Goal: Task Accomplishment & Management: Use online tool/utility

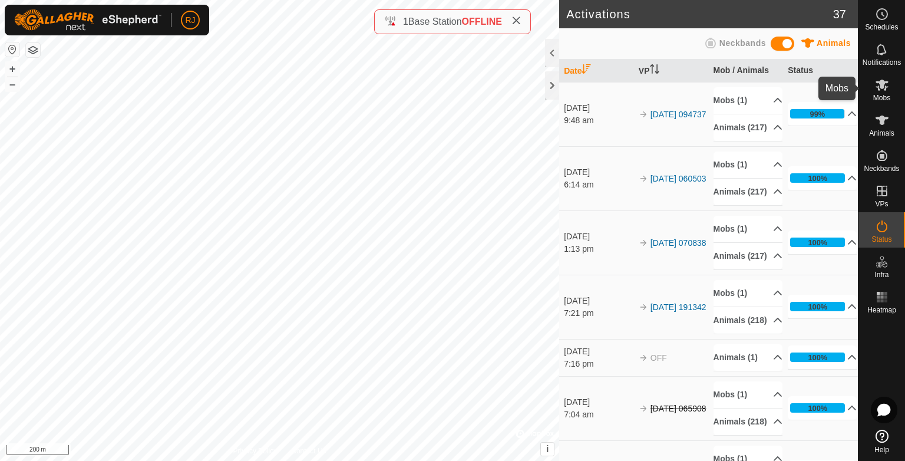
click at [877, 84] on icon at bounding box center [882, 85] width 14 height 14
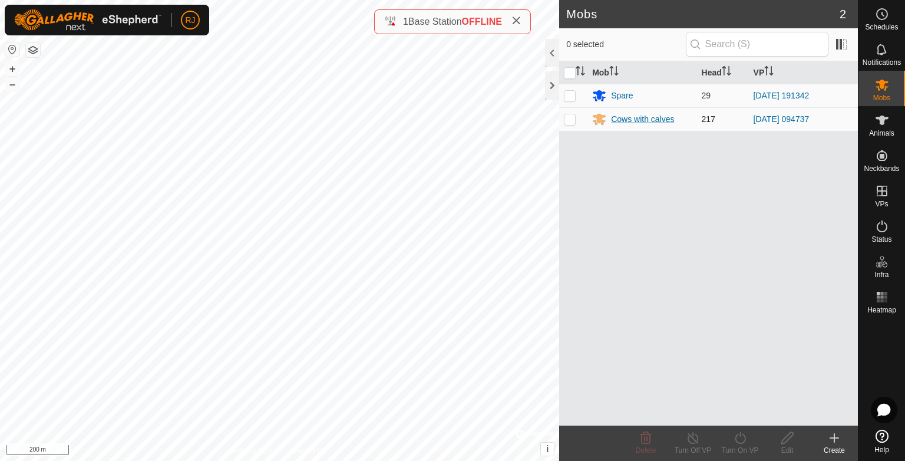
click at [644, 120] on div "Cows with calves" at bounding box center [642, 119] width 63 height 12
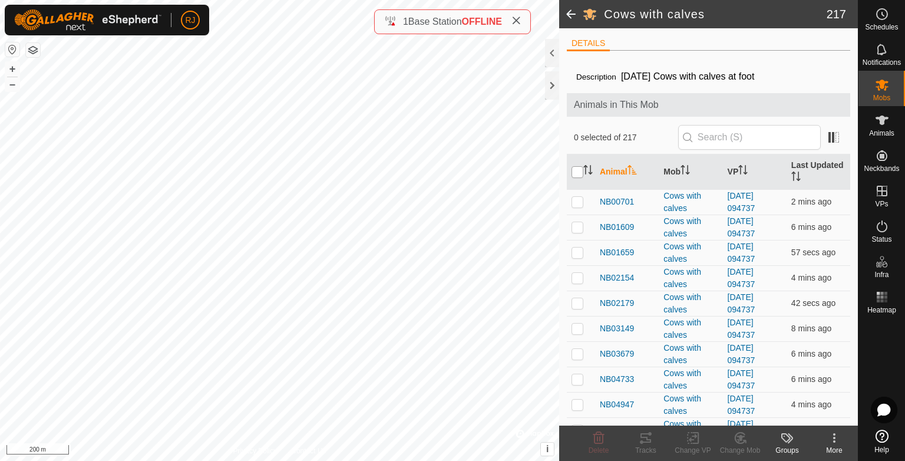
click at [579, 170] on input "checkbox" at bounding box center [577, 172] width 12 height 12
checkbox input "true"
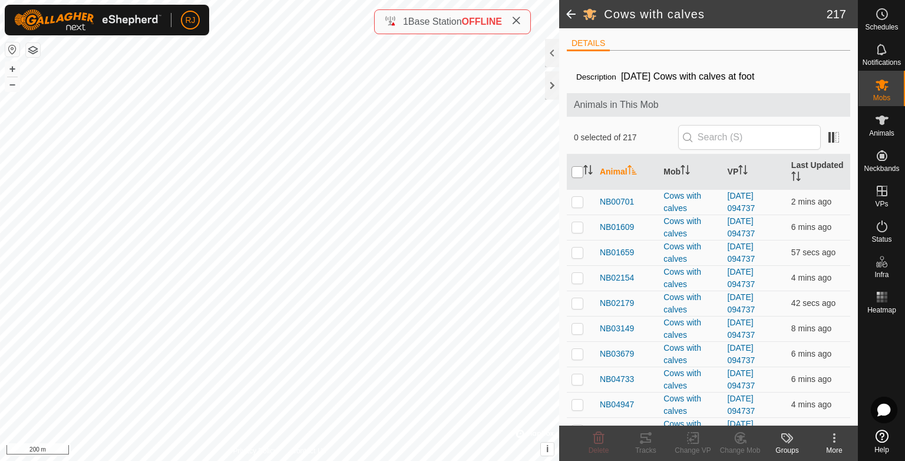
checkbox input "true"
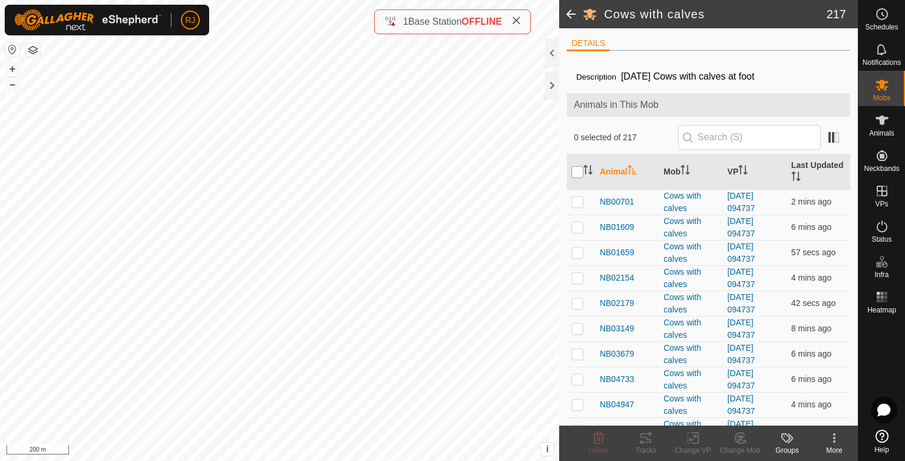
checkbox input "true"
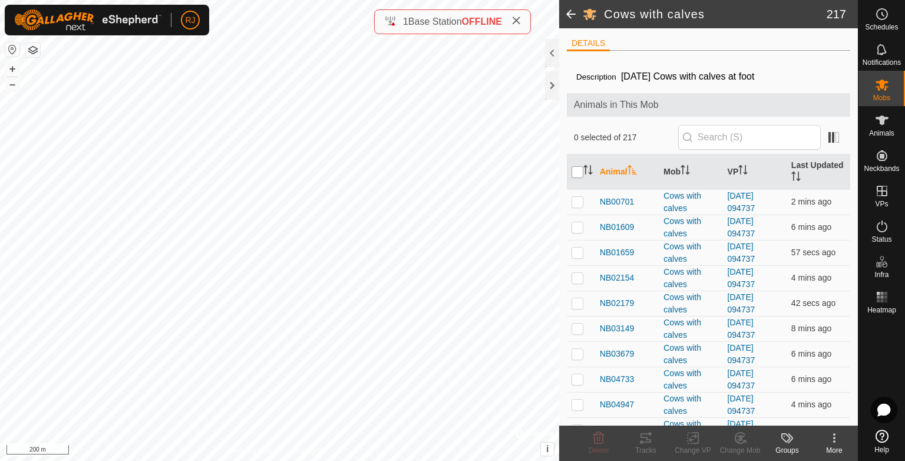
checkbox input "true"
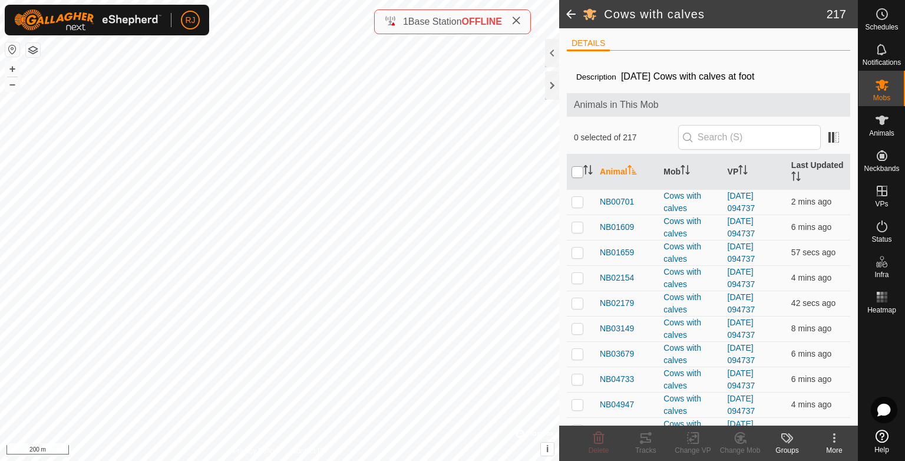
checkbox input "true"
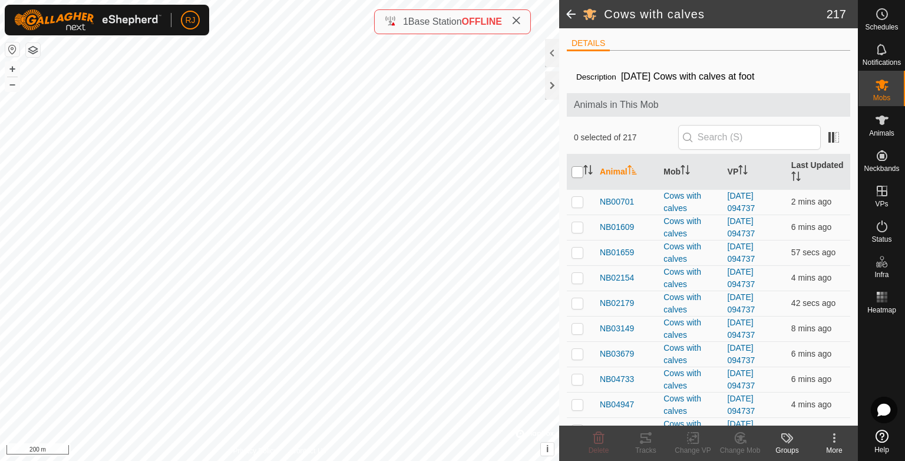
checkbox input "true"
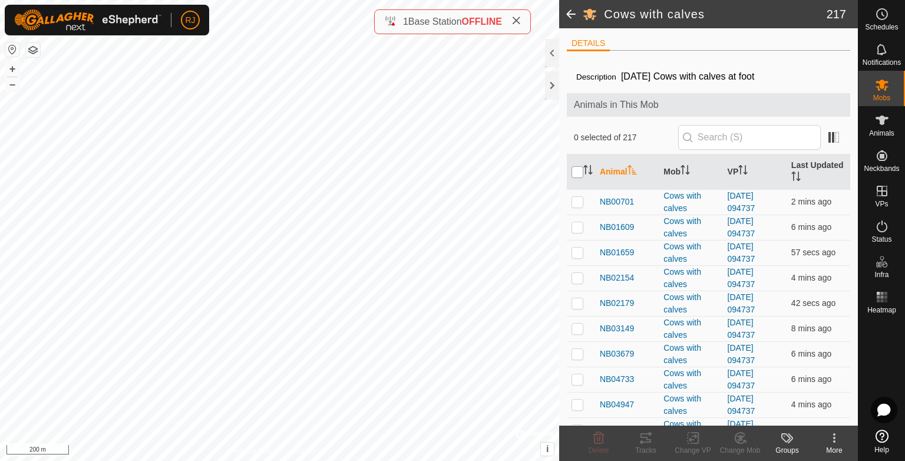
checkbox input "true"
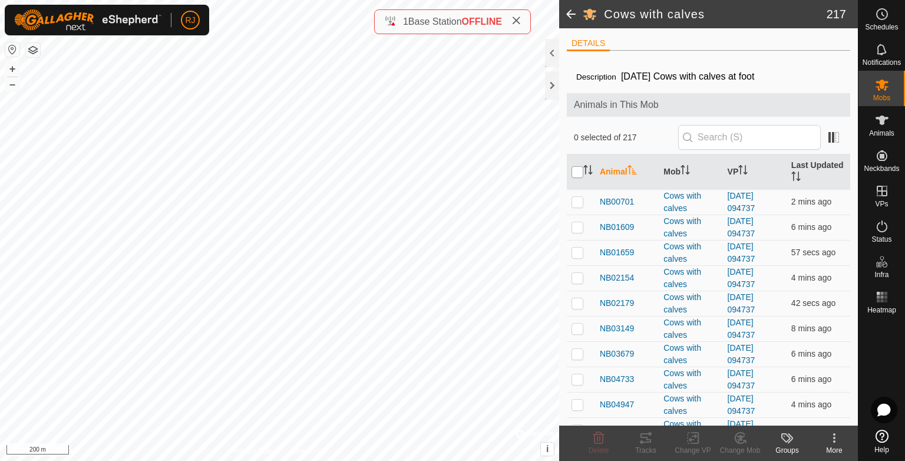
checkbox input "true"
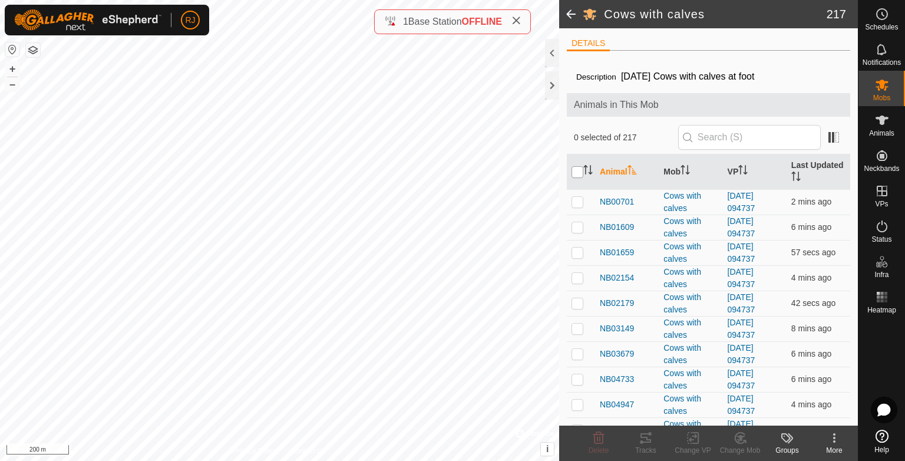
checkbox input "true"
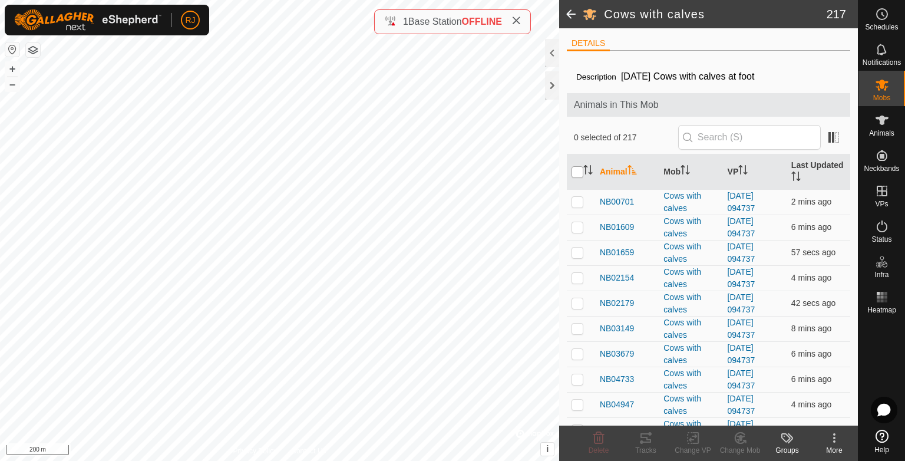
checkbox input "true"
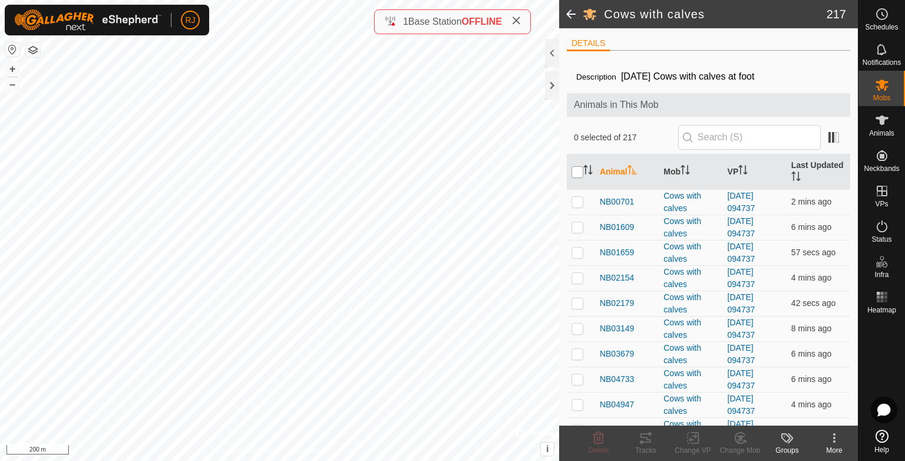
checkbox input "true"
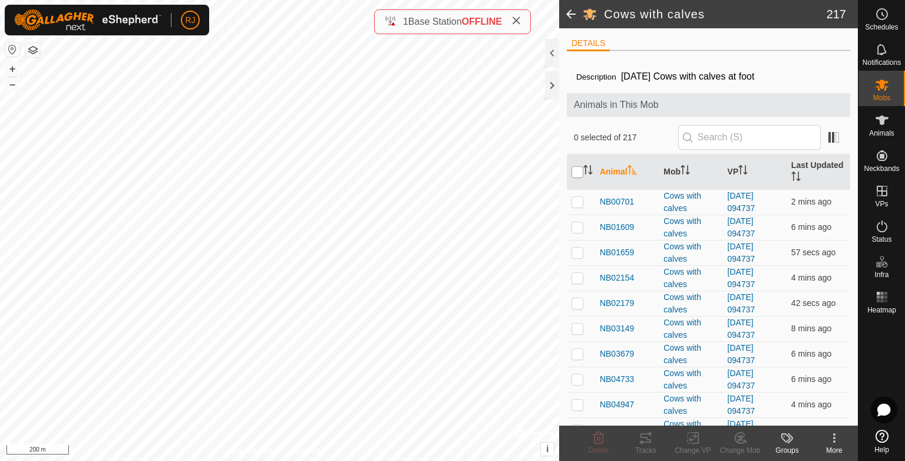
checkbox input "true"
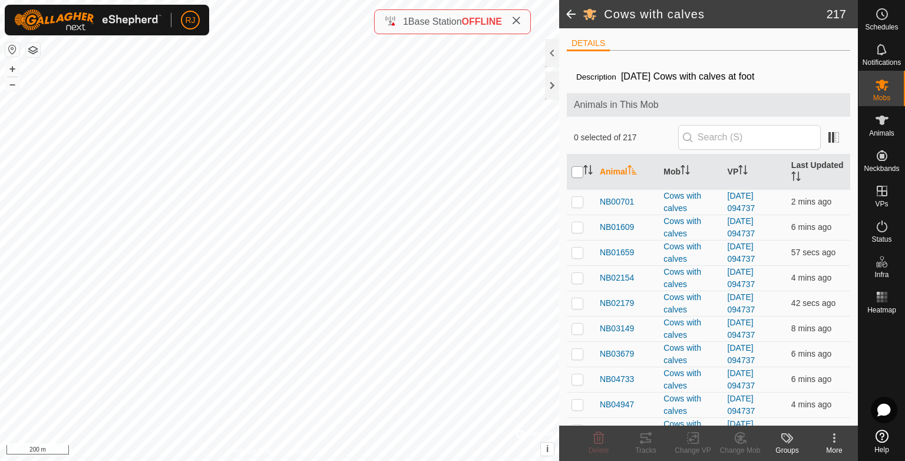
checkbox input "true"
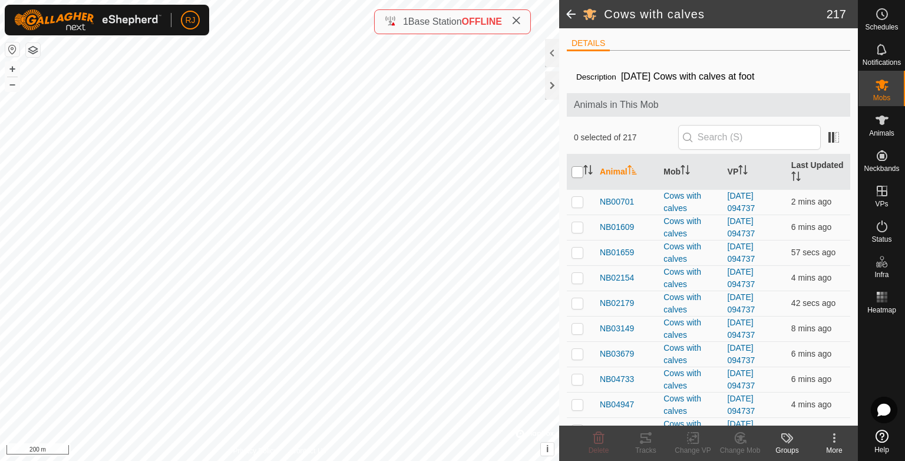
checkbox input "true"
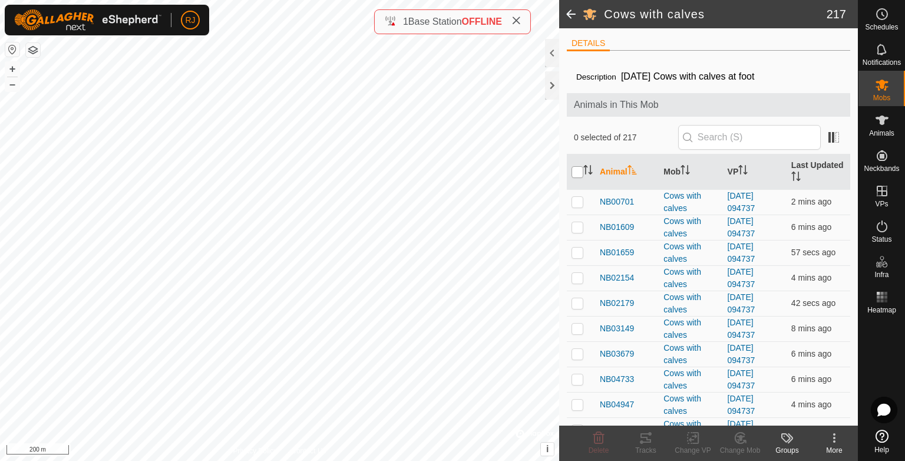
checkbox input "true"
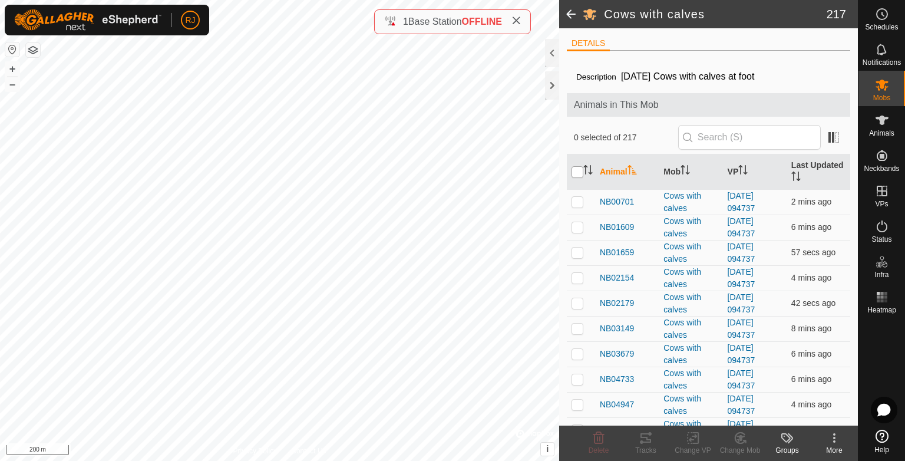
checkbox input "true"
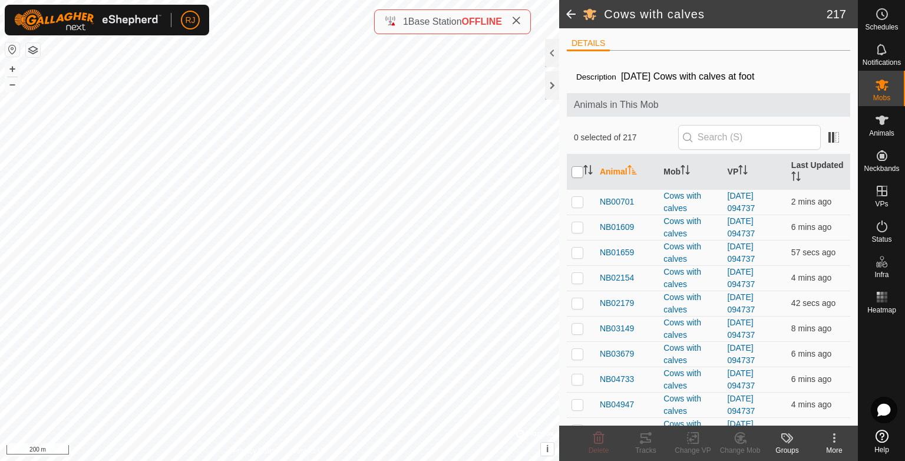
checkbox input "true"
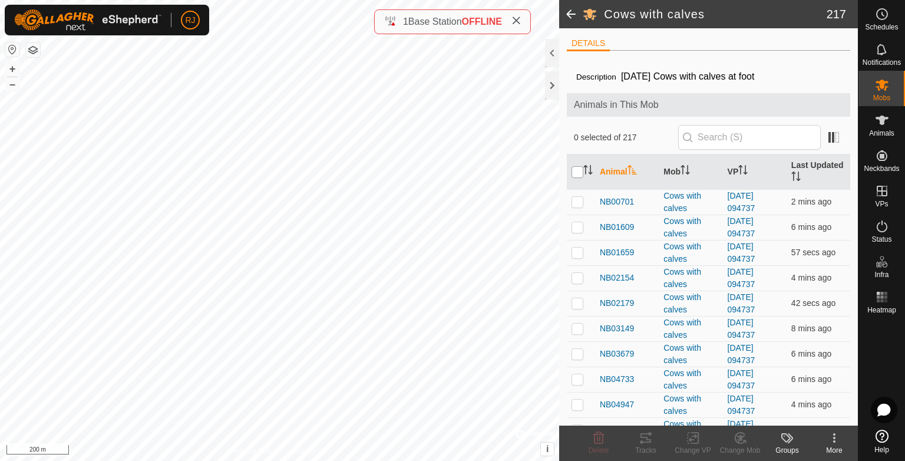
checkbox input "true"
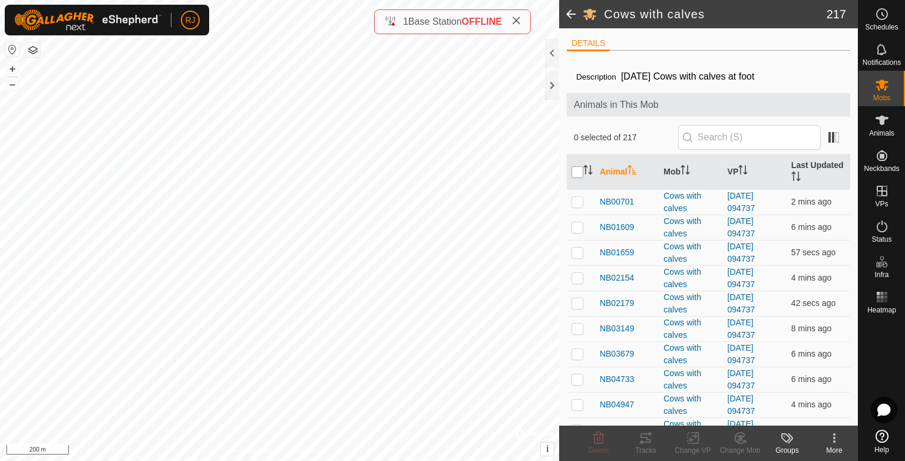
checkbox input "true"
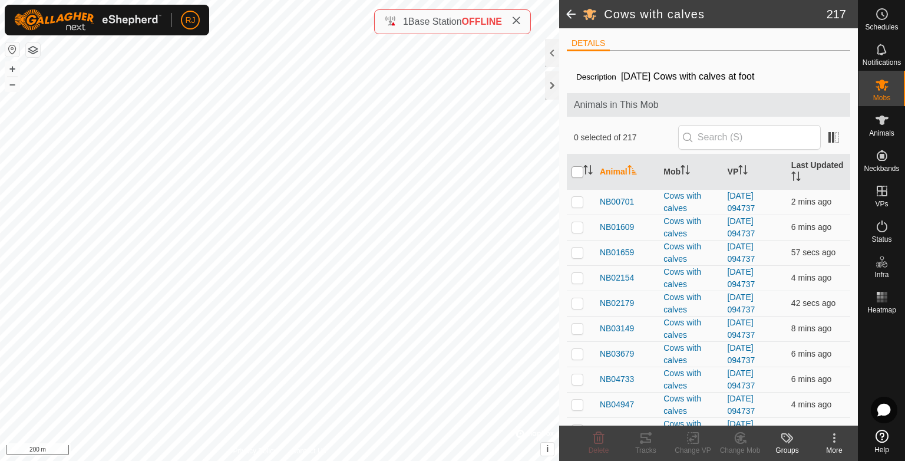
checkbox input "true"
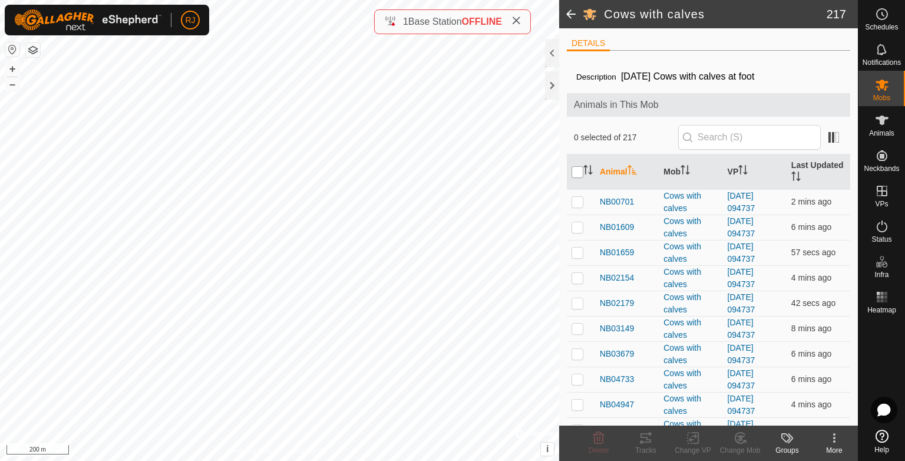
checkbox input "true"
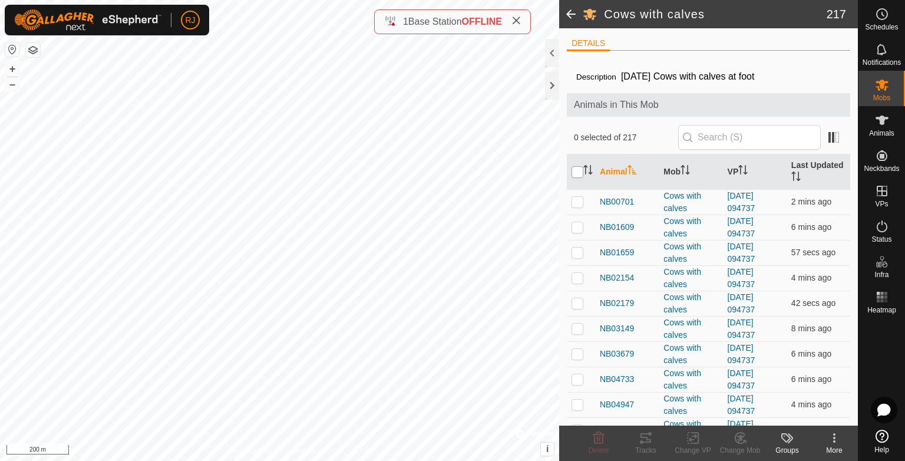
checkbox input "true"
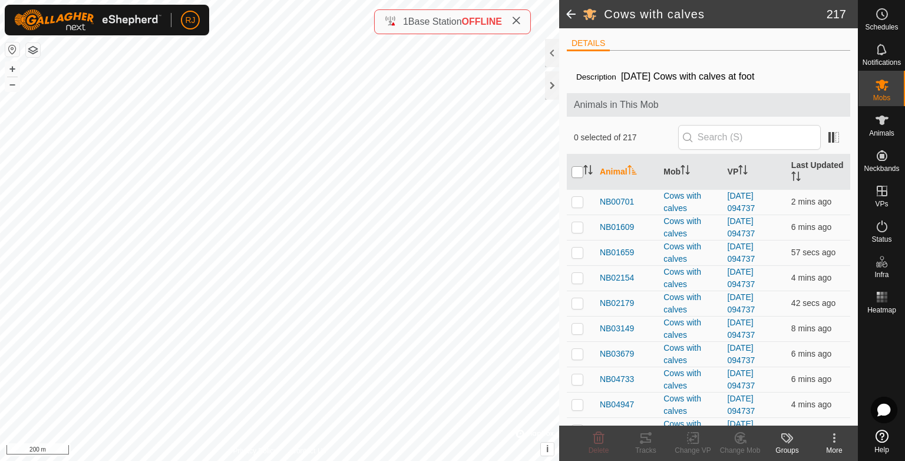
checkbox input "true"
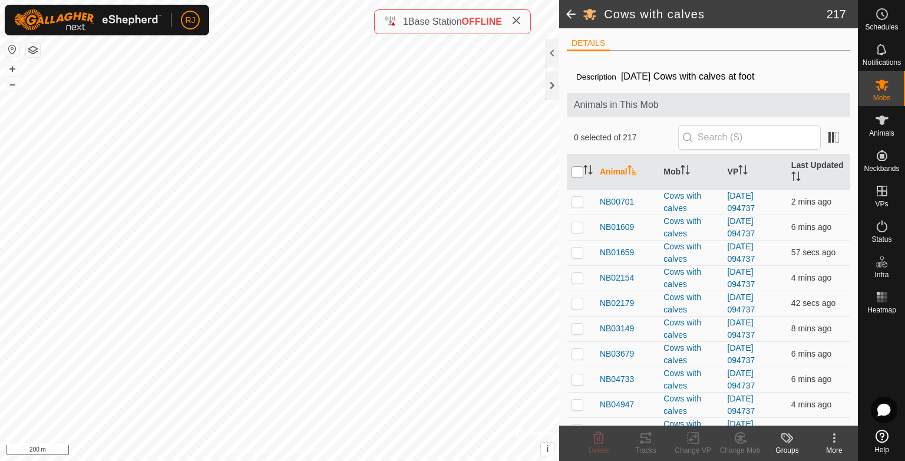
checkbox input "true"
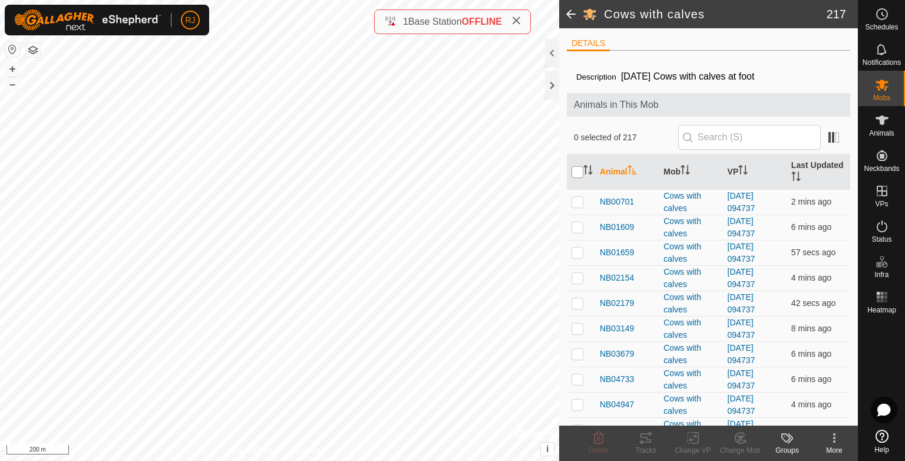
checkbox input "true"
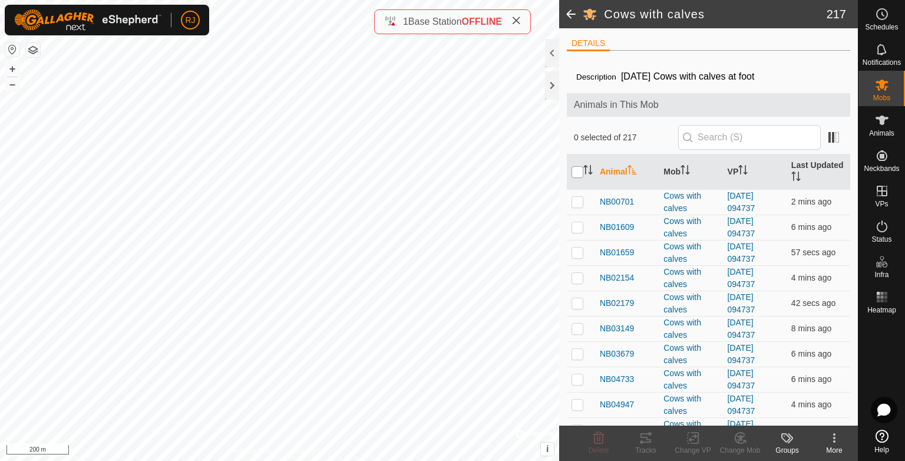
checkbox input "true"
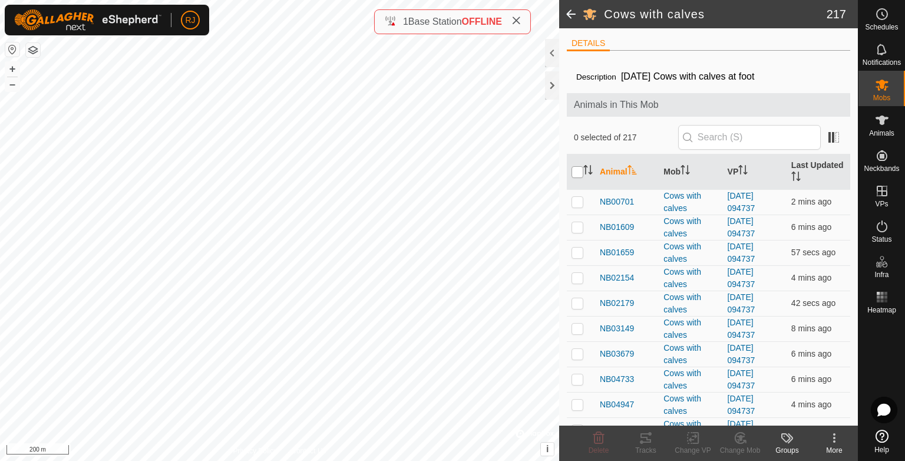
checkbox input "true"
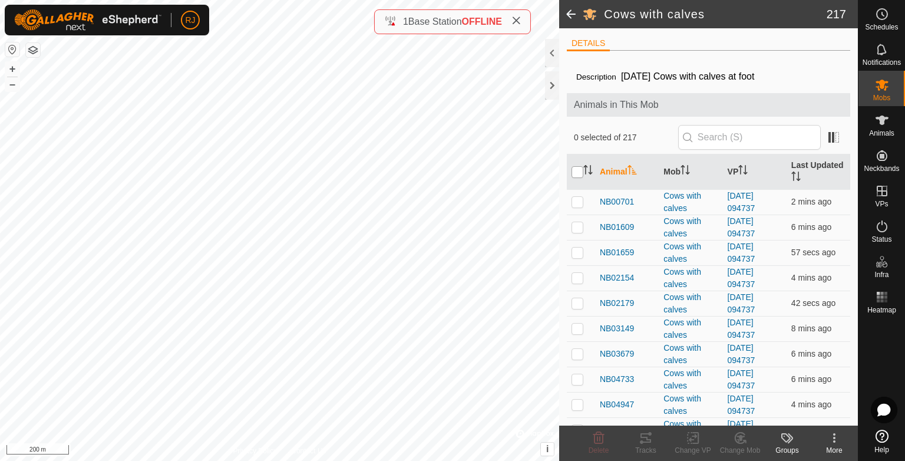
checkbox input "true"
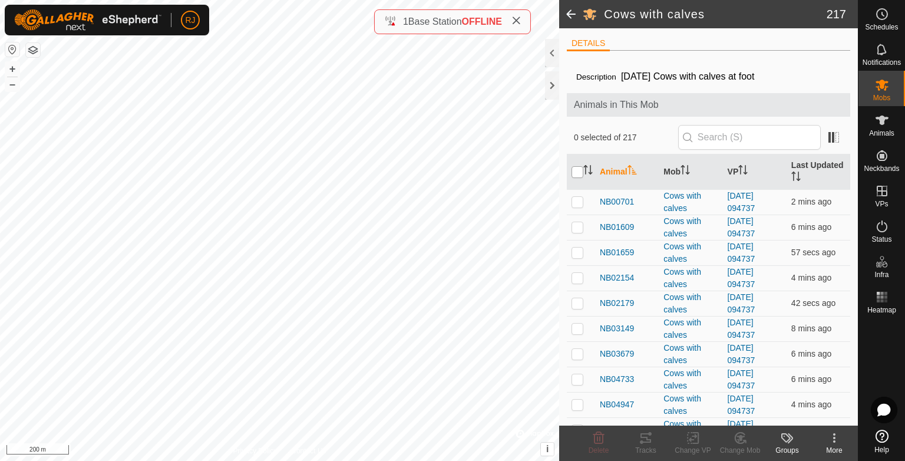
checkbox input "true"
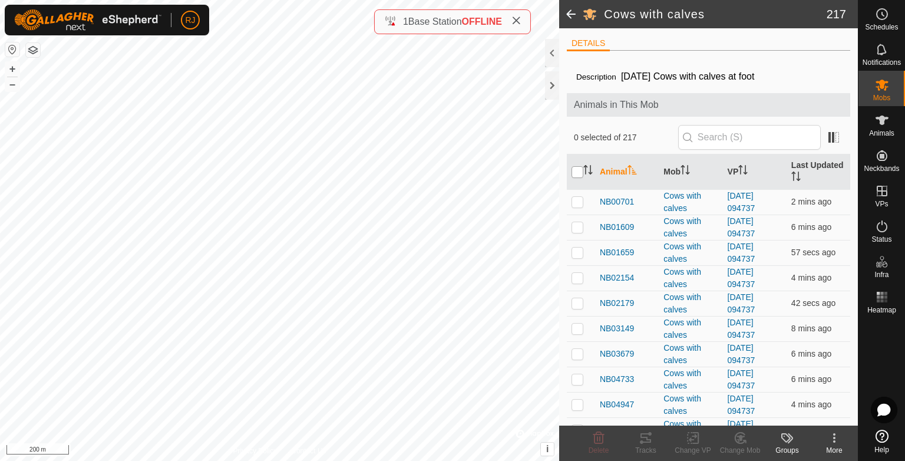
checkbox input "true"
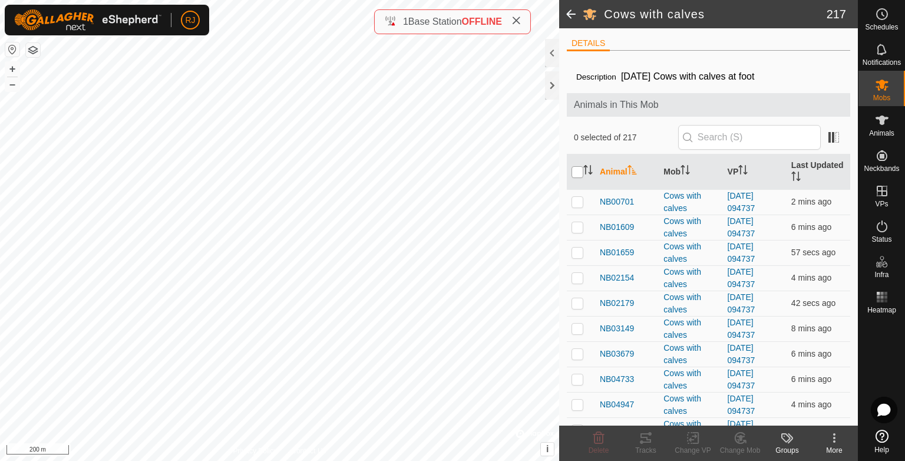
checkbox input "true"
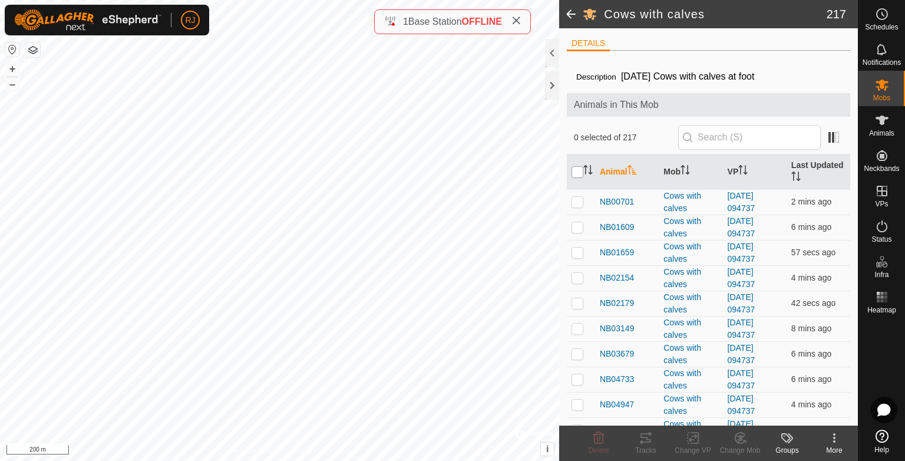
checkbox input "true"
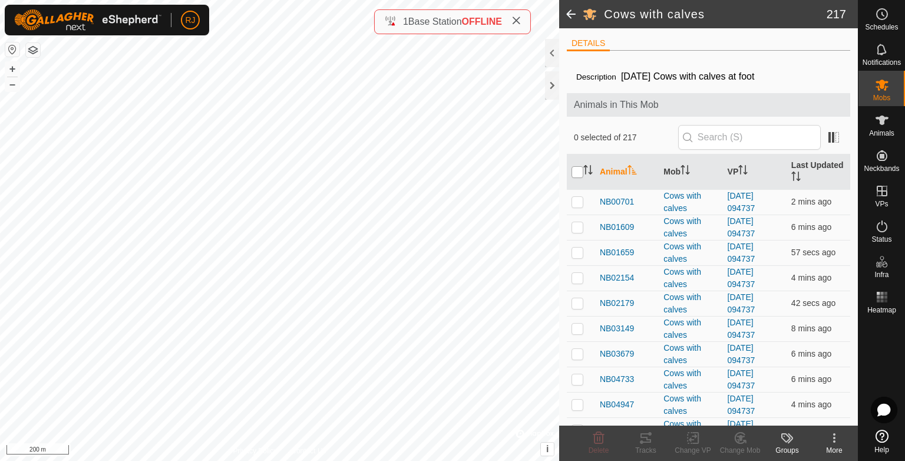
checkbox input "true"
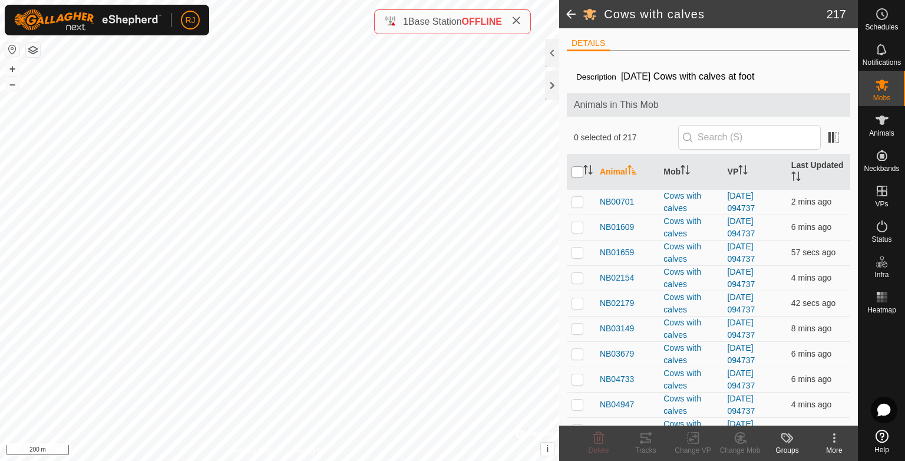
checkbox input "true"
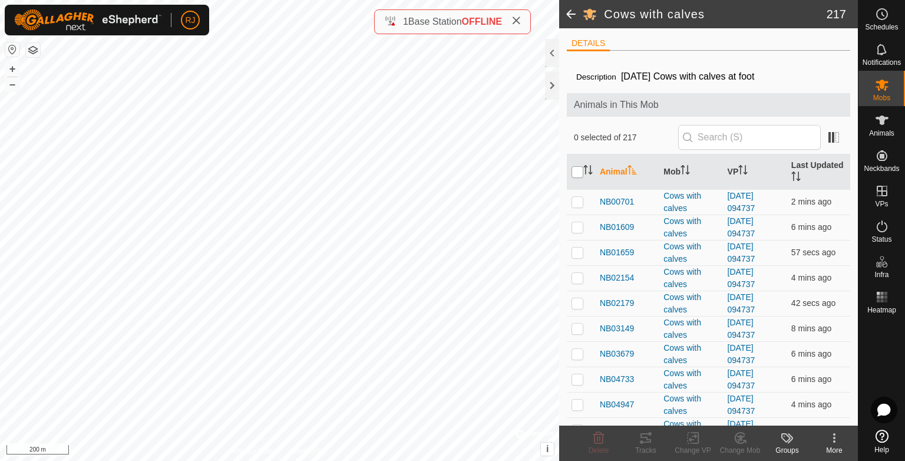
checkbox input "true"
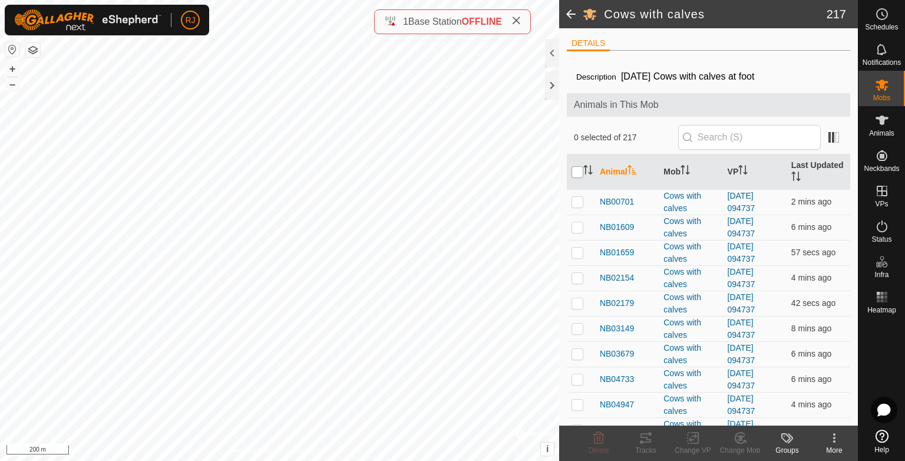
checkbox input "true"
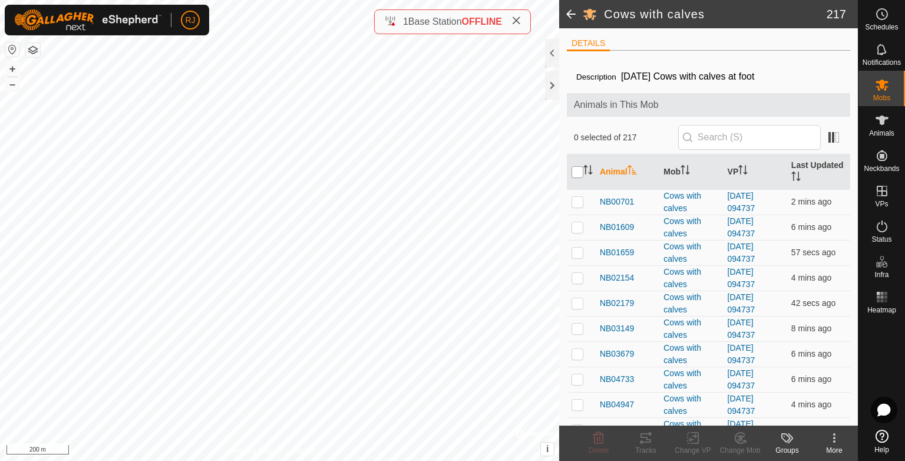
checkbox input "true"
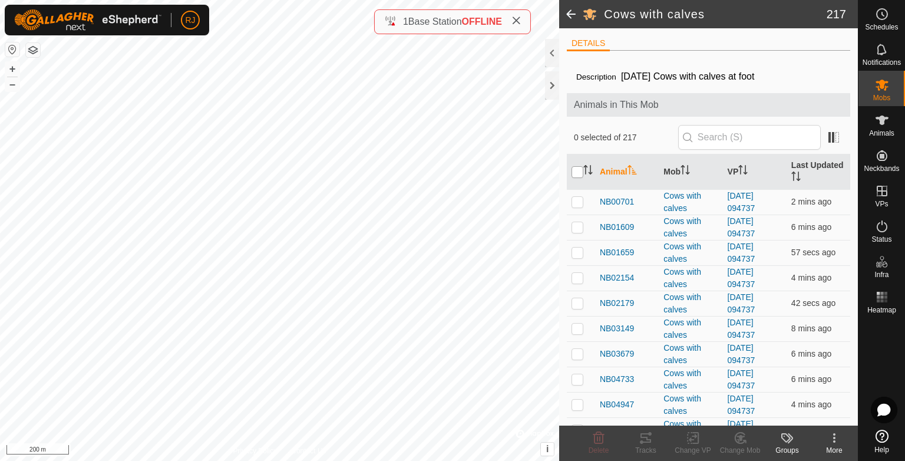
checkbox input "true"
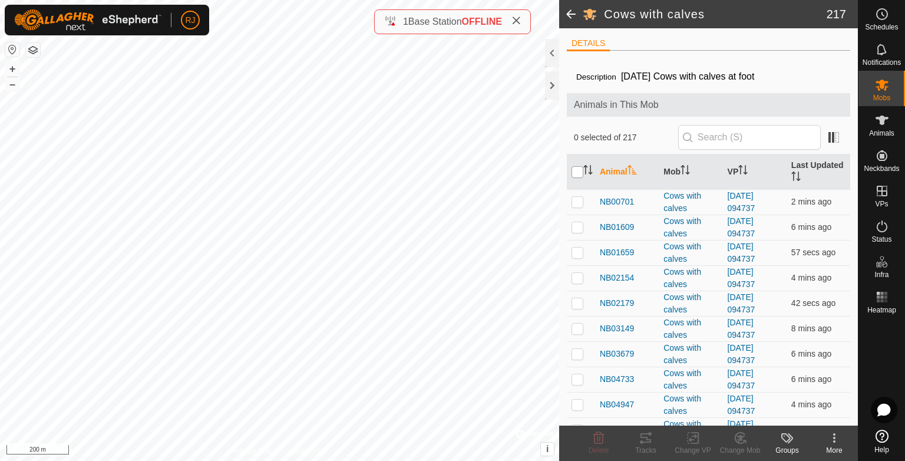
checkbox input "true"
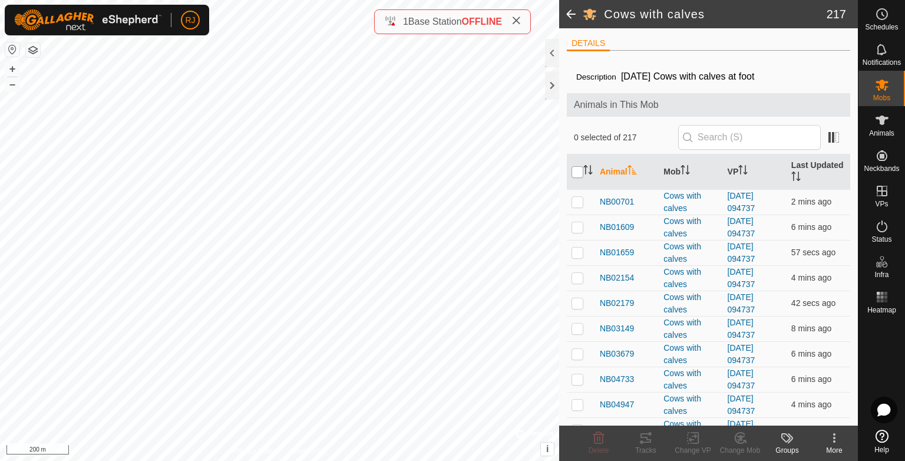
checkbox input "true"
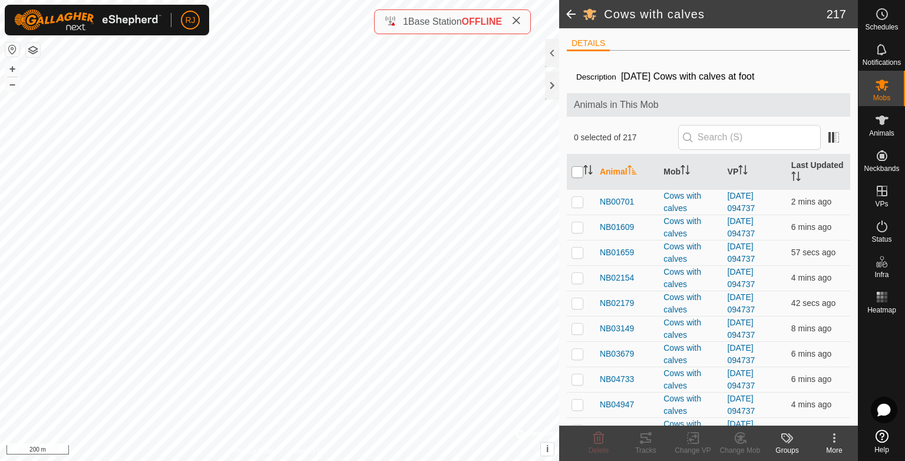
checkbox input "true"
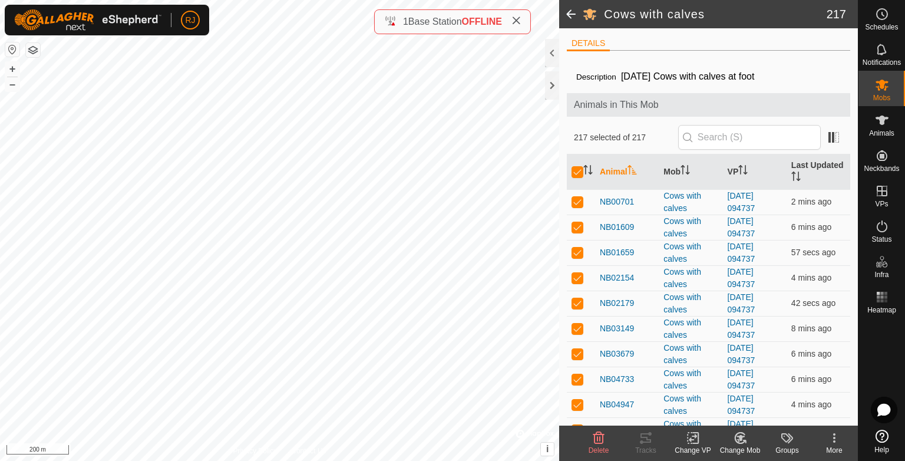
click at [693, 438] on icon at bounding box center [693, 438] width 15 height 14
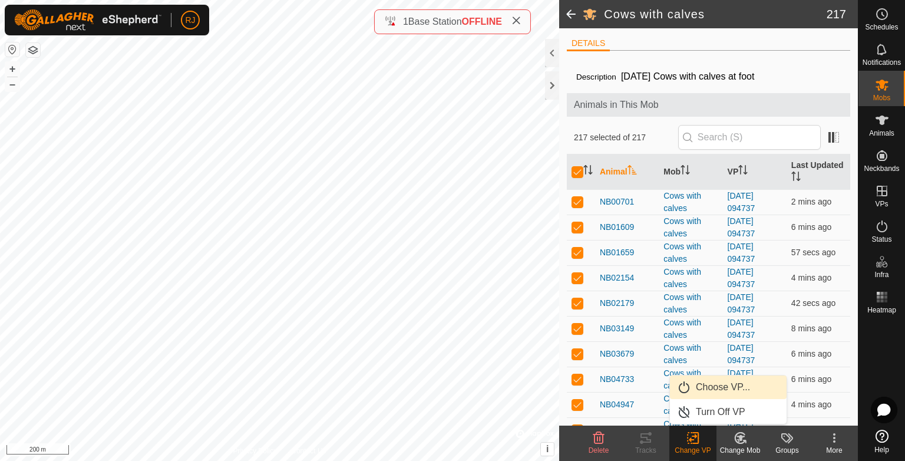
click at [708, 385] on link "Choose VP..." at bounding box center [728, 387] width 117 height 24
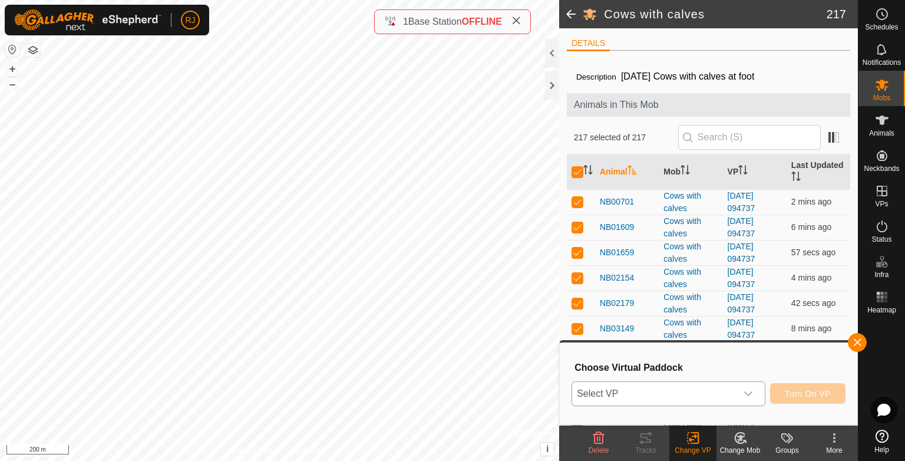
click at [690, 392] on span "Select VP" at bounding box center [654, 394] width 164 height 24
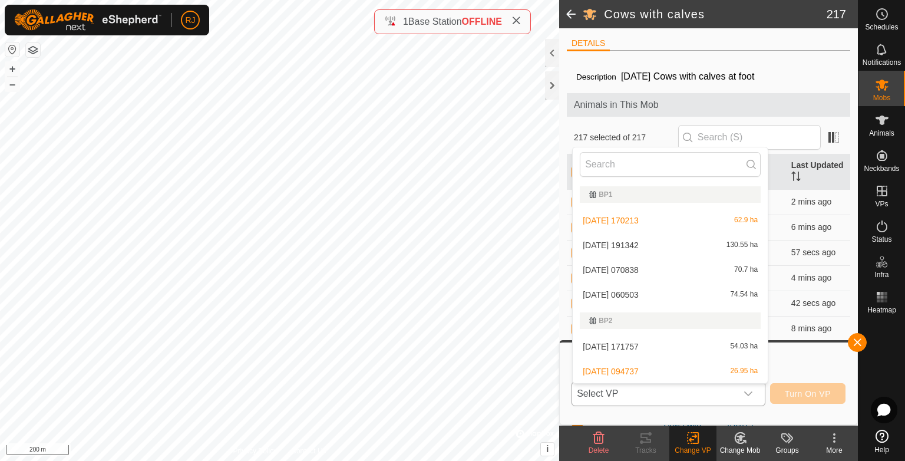
click at [636, 343] on li "[DATE] 171757 54.03 ha" at bounding box center [670, 347] width 195 height 24
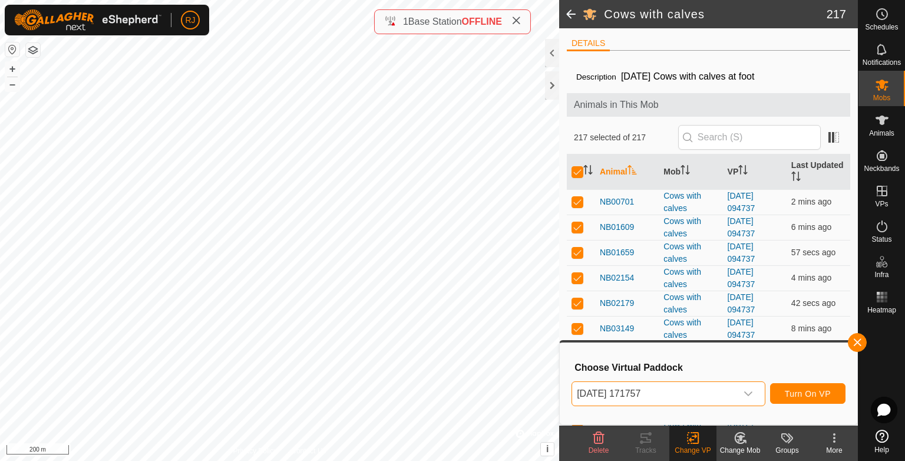
click at [641, 394] on span "[DATE] 171757" at bounding box center [654, 394] width 164 height 24
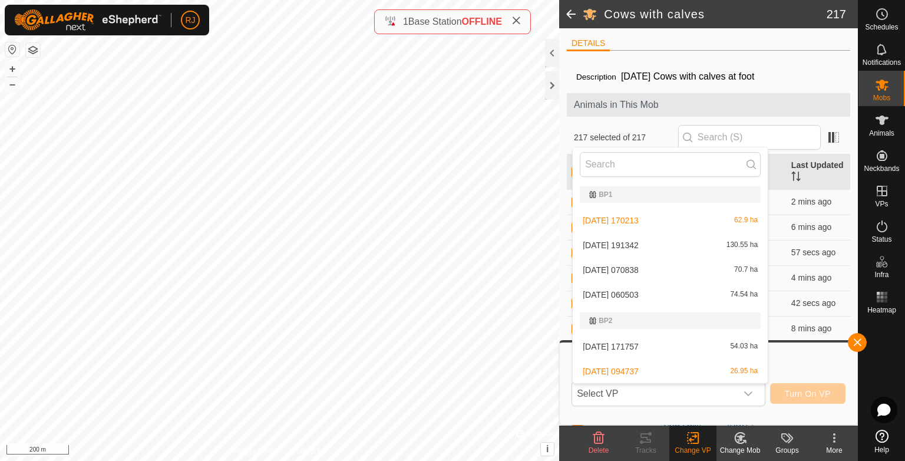
click at [622, 345] on li "[DATE] 171757 54.03 ha" at bounding box center [670, 347] width 195 height 24
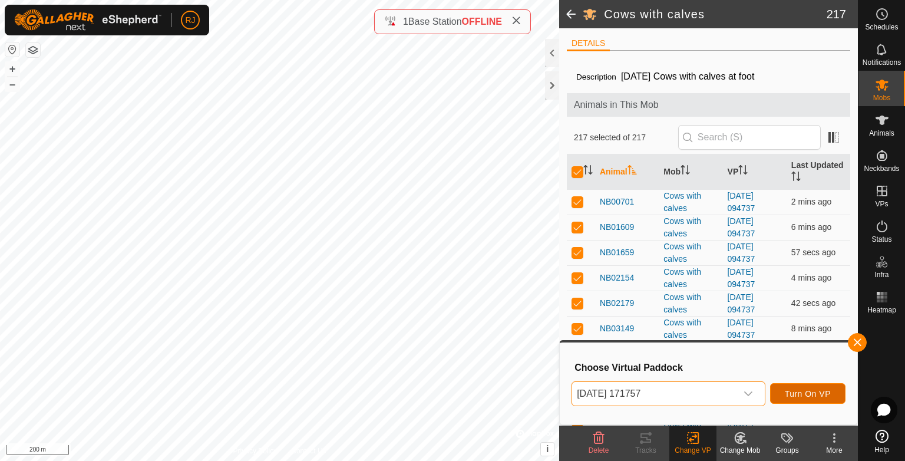
click at [801, 393] on span "Turn On VP" at bounding box center [808, 393] width 46 height 9
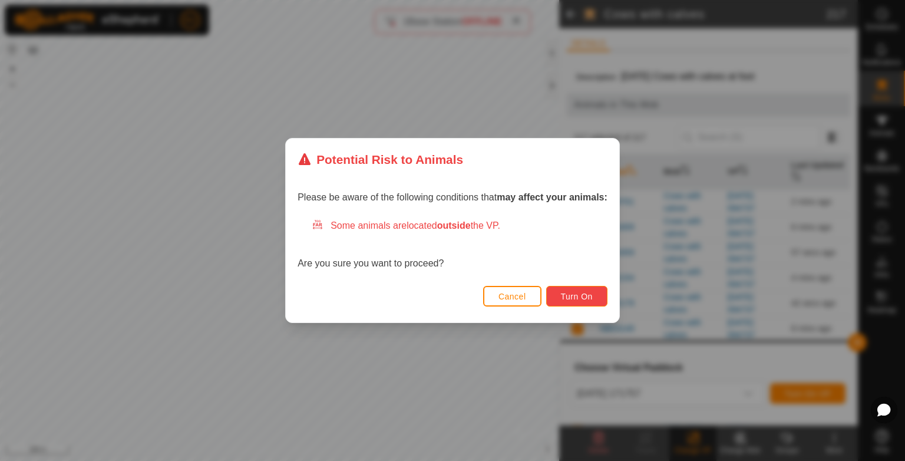
click at [576, 299] on span "Turn On" at bounding box center [577, 296] width 32 height 9
